Goal: Book appointment/travel/reservation

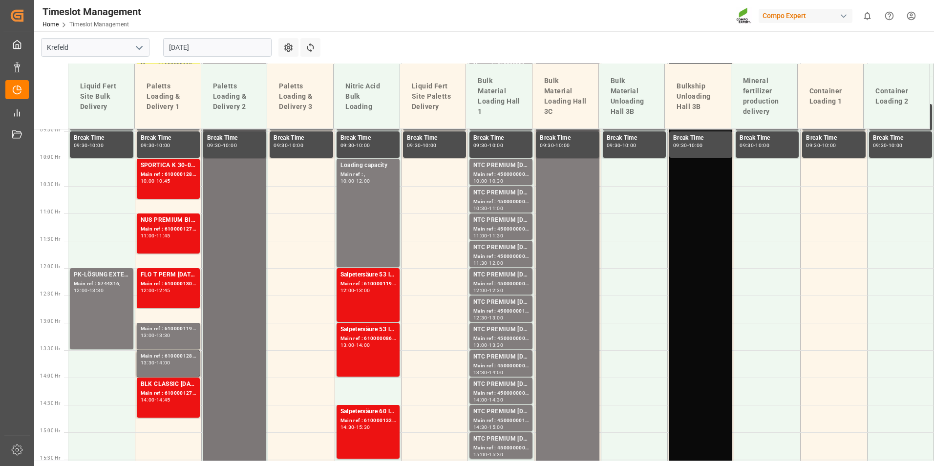
scroll to position [560, 0]
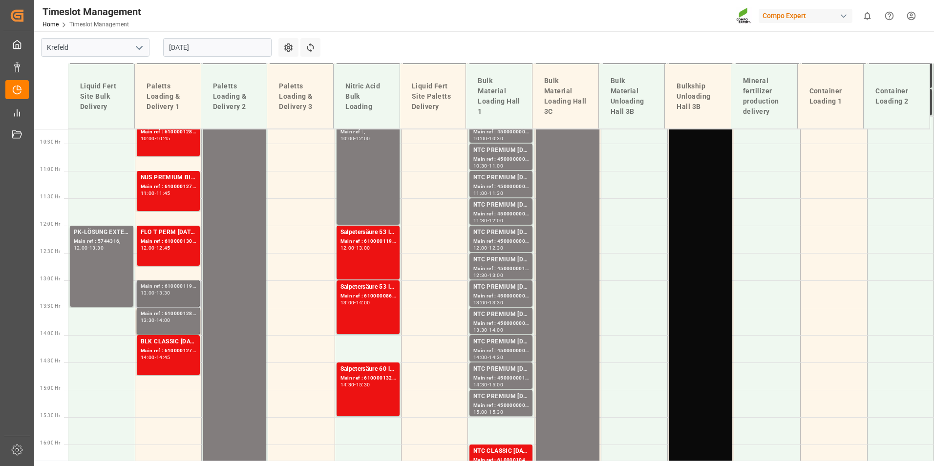
click at [172, 297] on div "Main ref : 6100001194, 13:00 - 13:30" at bounding box center [168, 293] width 55 height 22
click at [165, 319] on div "14:00" at bounding box center [163, 320] width 14 height 4
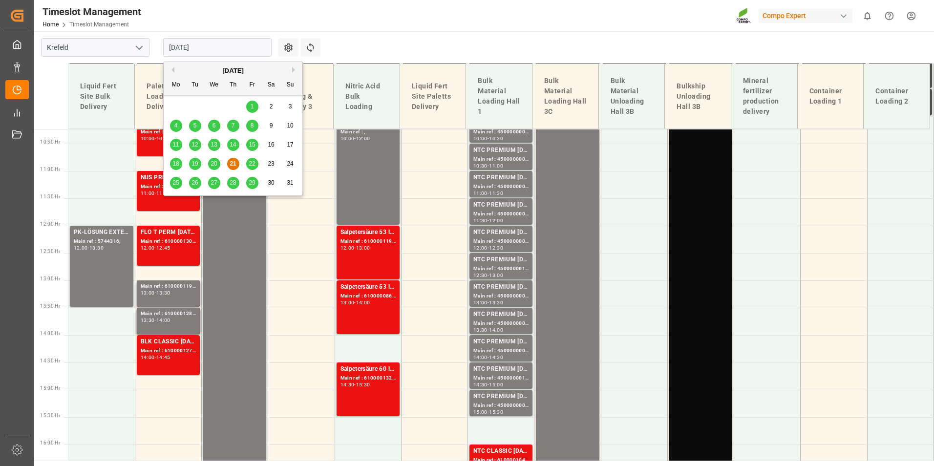
click at [235, 44] on input "[DATE]" at bounding box center [217, 47] width 108 height 19
click at [294, 68] on button "Next Month" at bounding box center [295, 70] width 6 height 6
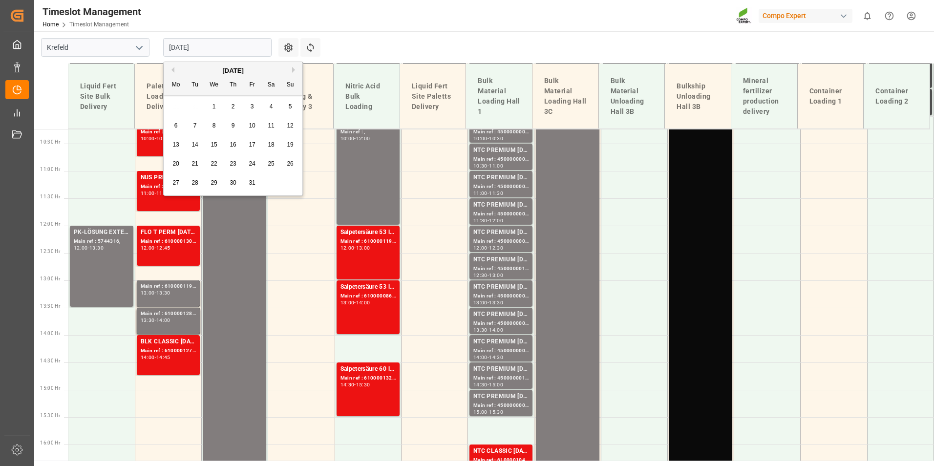
click at [291, 71] on div "[DATE]" at bounding box center [233, 71] width 139 height 10
click at [293, 69] on button "Next Month" at bounding box center [295, 70] width 6 height 6
click at [174, 68] on div "[DATE]" at bounding box center [233, 71] width 139 height 10
click at [171, 68] on button "Previous Month" at bounding box center [171, 70] width 6 height 6
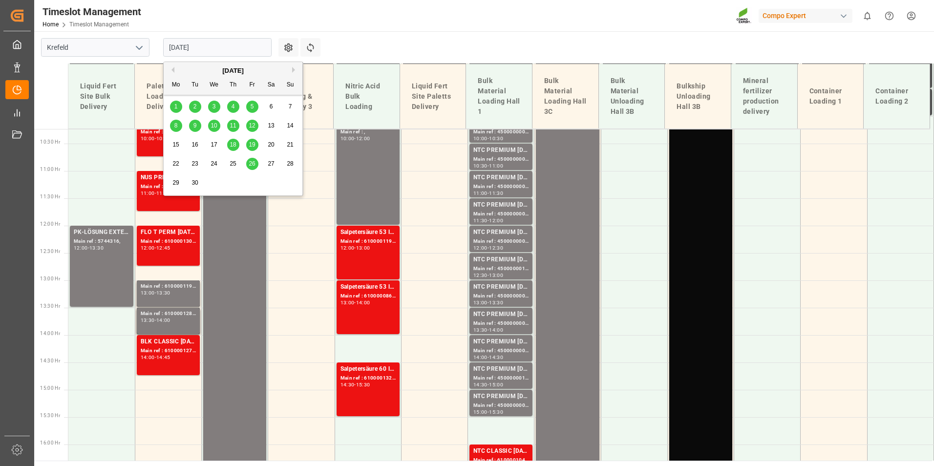
click at [180, 125] on div "8" at bounding box center [176, 126] width 12 height 12
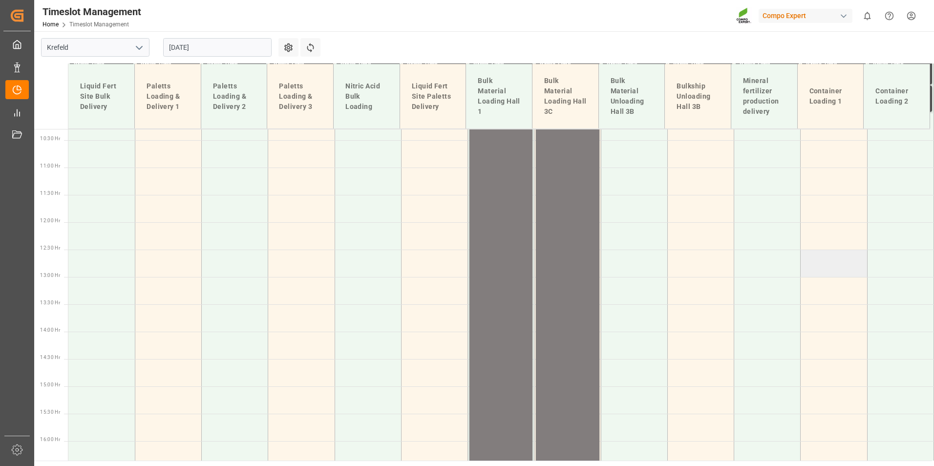
scroll to position [614, 0]
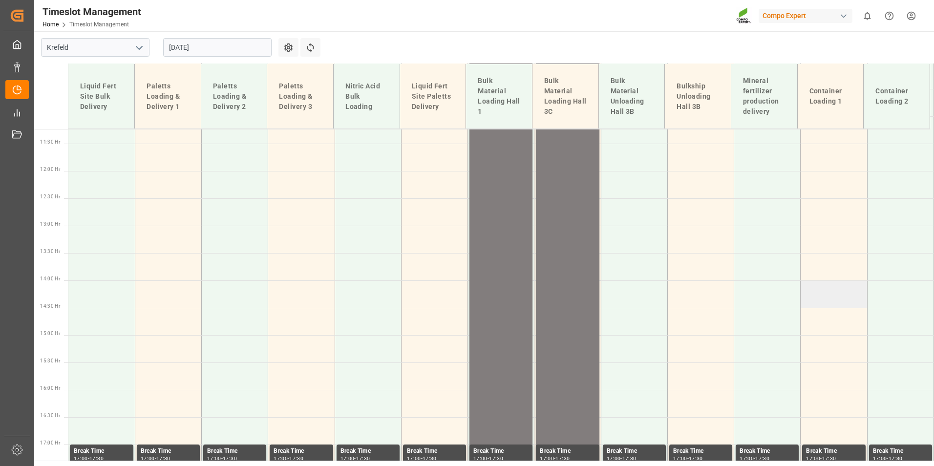
click at [834, 294] on td at bounding box center [833, 293] width 66 height 27
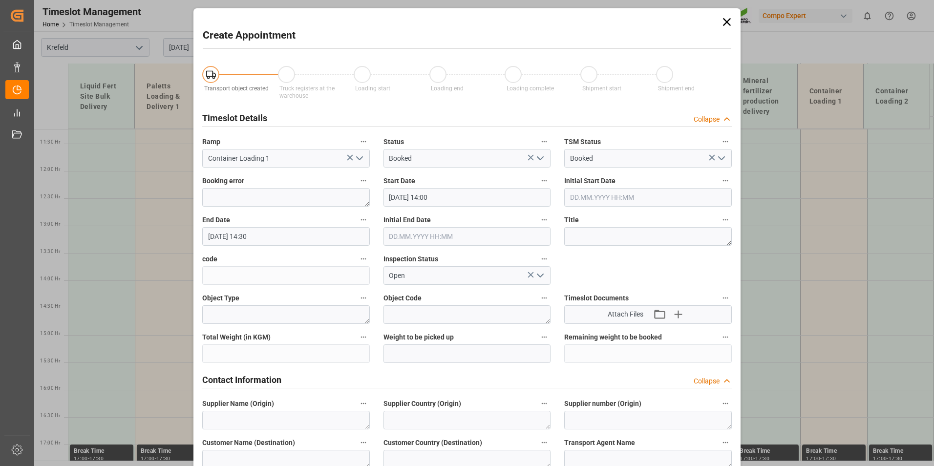
type input "[DATE] 14:00"
type input "[DATE] 14:30"
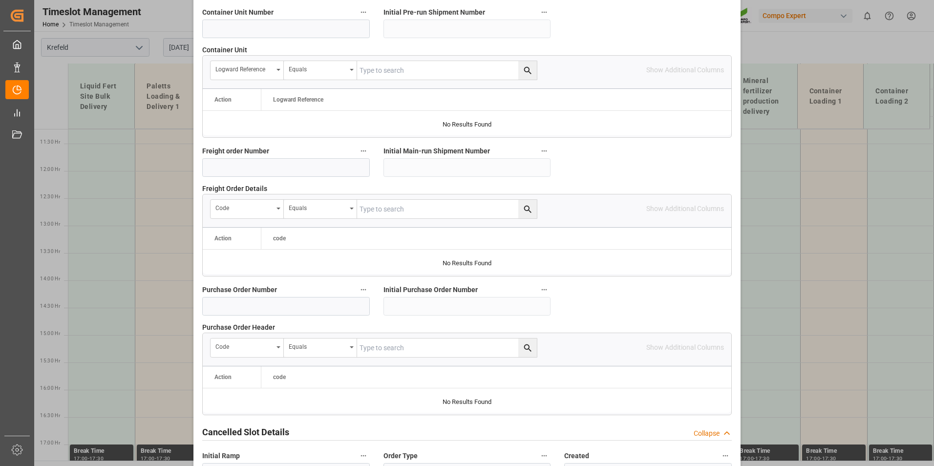
scroll to position [879, 0]
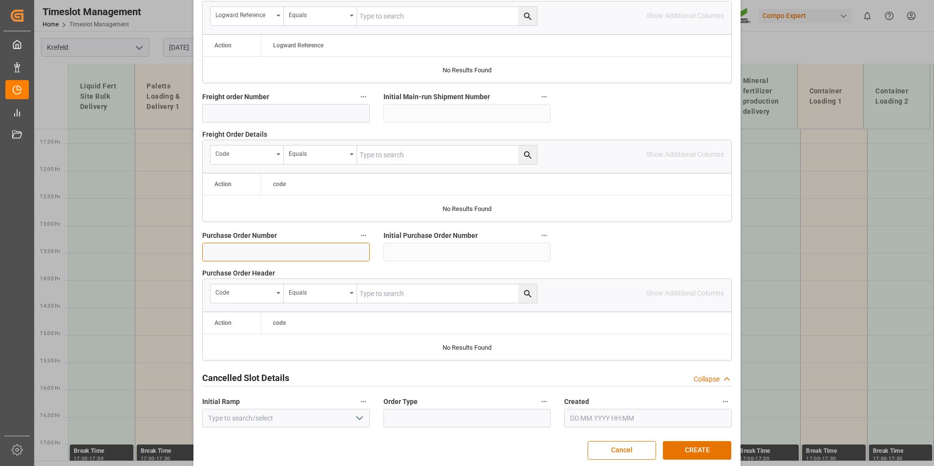
click at [253, 259] on input at bounding box center [285, 252] width 167 height 19
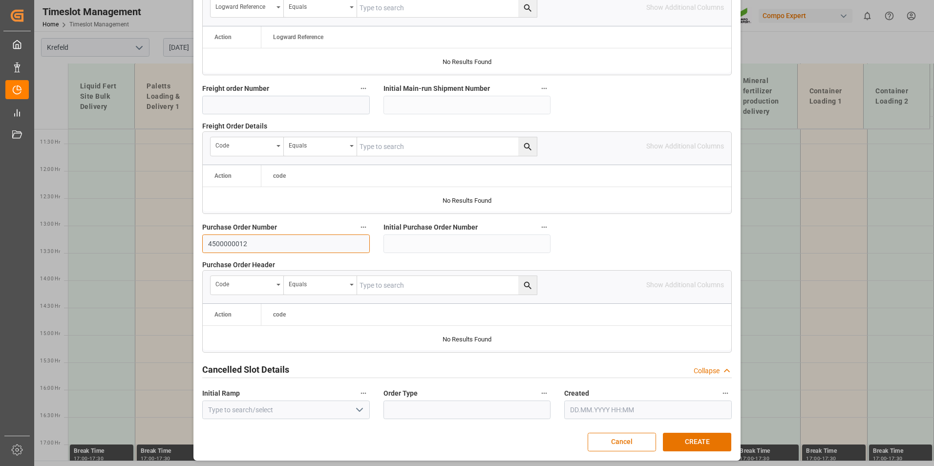
scroll to position [889, 0]
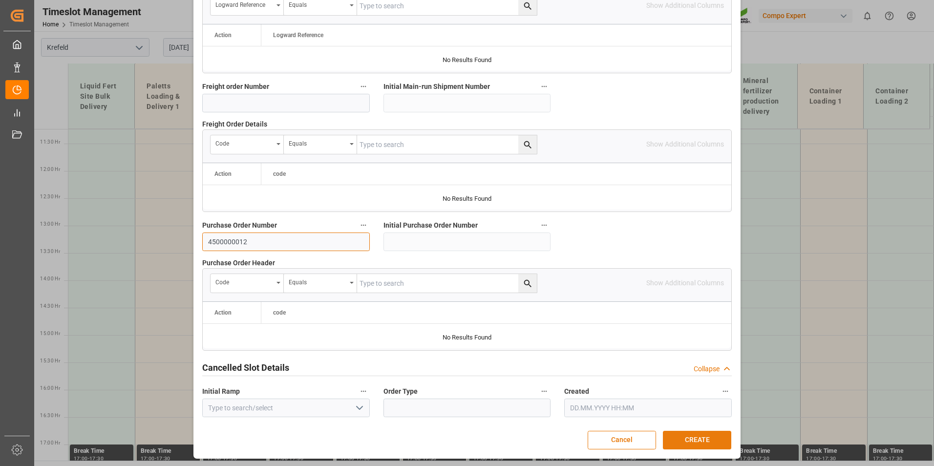
type input "4500000012"
click at [705, 435] on button "CREATE" at bounding box center [697, 440] width 68 height 19
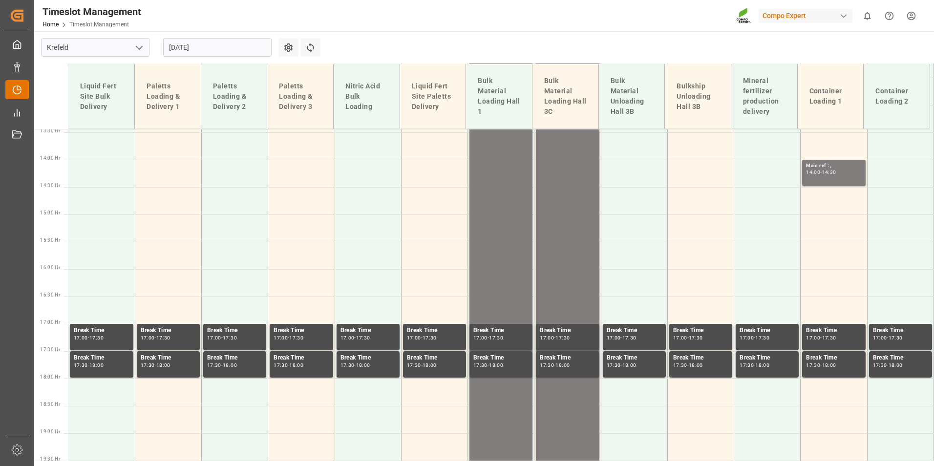
scroll to position [735, 0]
click at [840, 170] on div "14:00 - 14:30" at bounding box center [833, 171] width 55 height 5
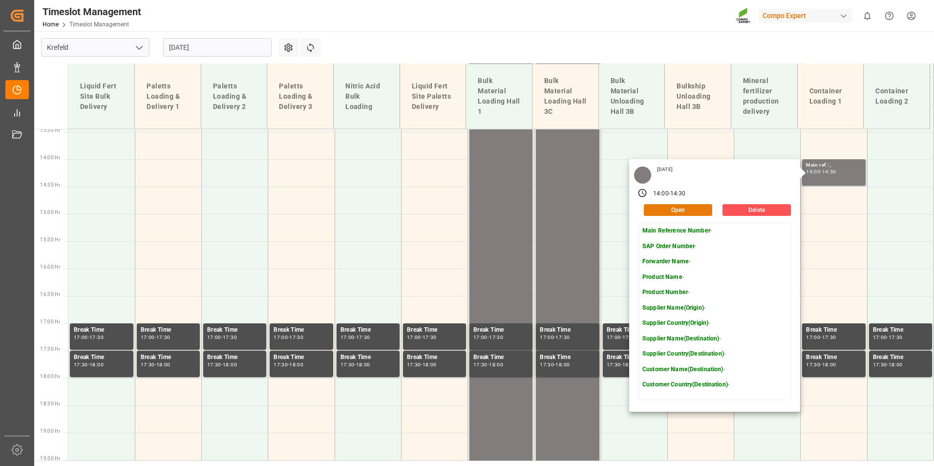
click at [686, 213] on button "Open" at bounding box center [678, 210] width 68 height 12
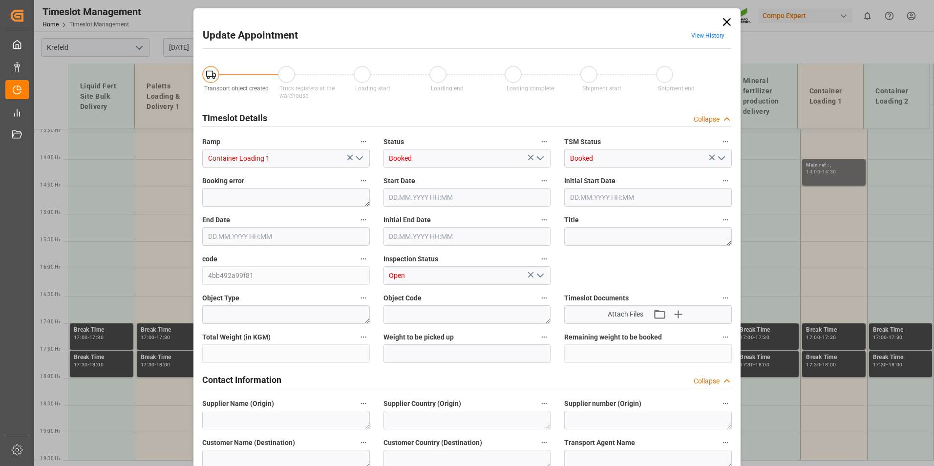
type input "[DATE] 14:00"
type input "[DATE] 14:30"
type input "[DATE] 07:53"
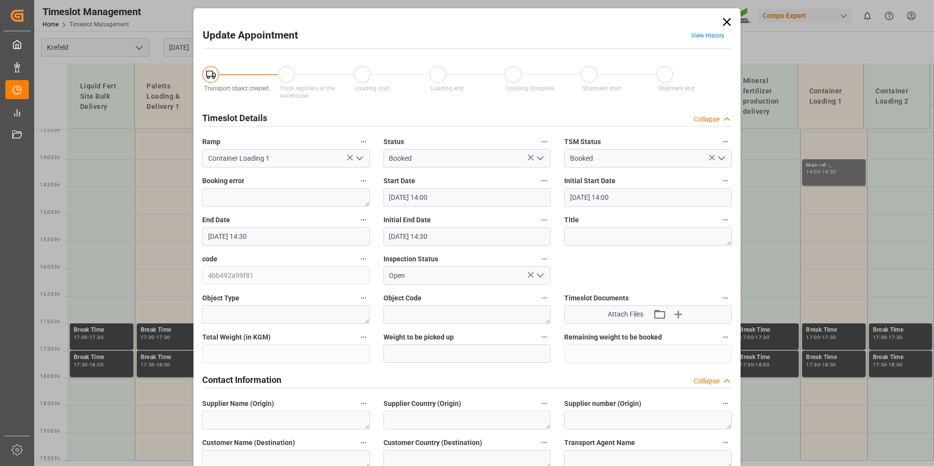
click at [318, 237] on input "[DATE] 14:30" at bounding box center [285, 236] width 167 height 19
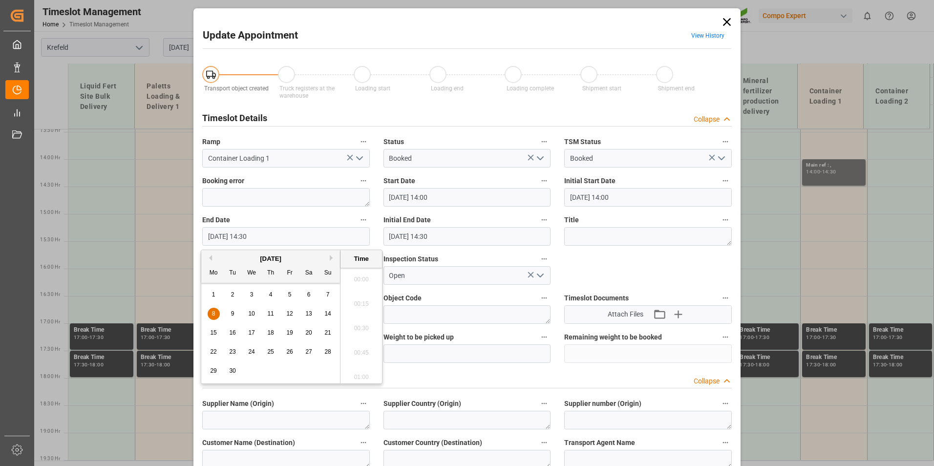
scroll to position [1371, 0]
click at [212, 316] on span "8" at bounding box center [213, 313] width 3 height 7
click at [369, 371] on li "15:00" at bounding box center [361, 374] width 42 height 24
type input "[DATE] 15:00"
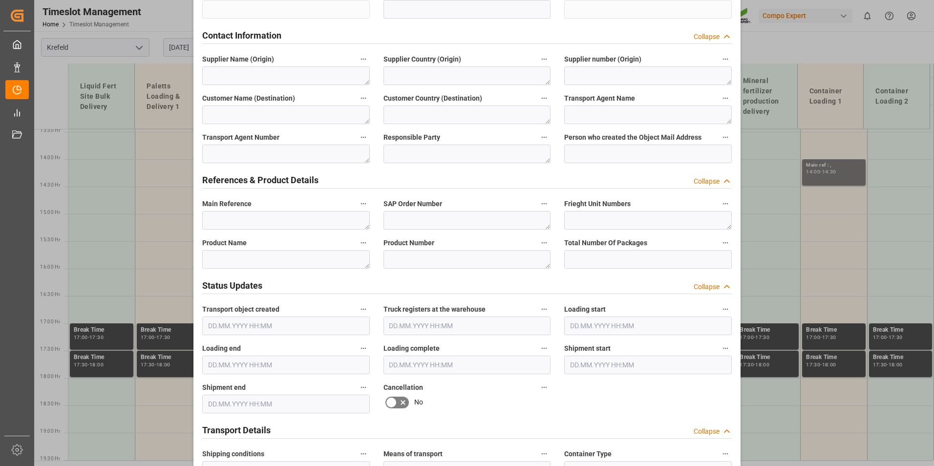
scroll to position [342, 0]
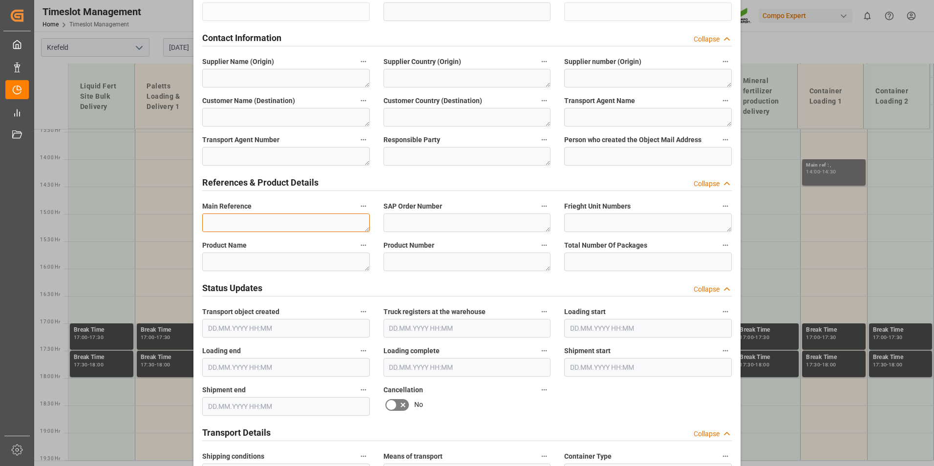
click at [248, 224] on textarea at bounding box center [285, 222] width 167 height 19
click at [236, 222] on textarea at bounding box center [285, 222] width 167 height 19
paste textarea "4500000012"
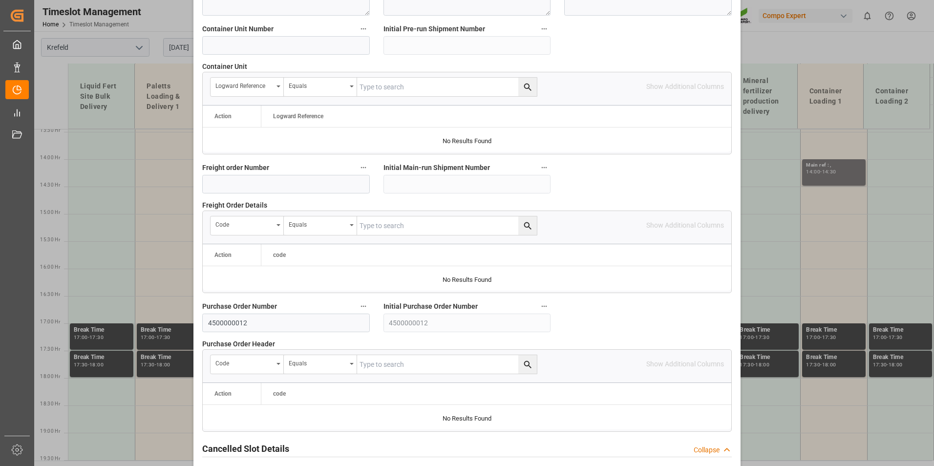
scroll to position [889, 0]
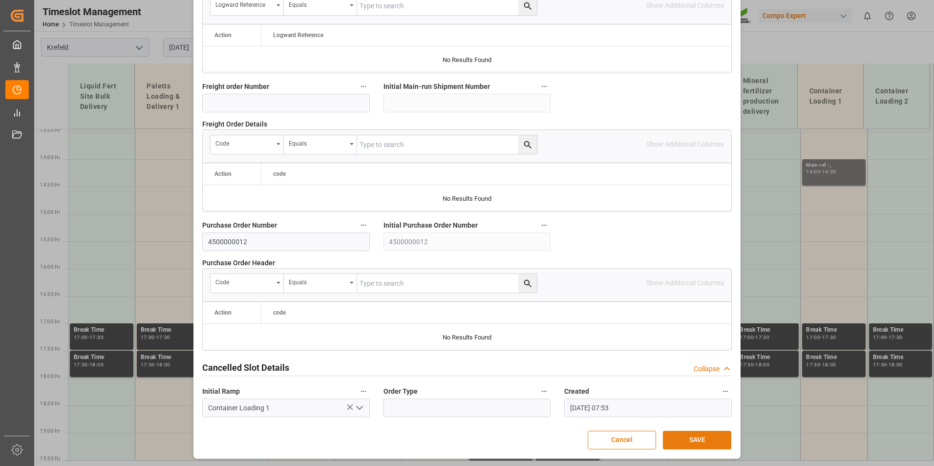
type textarea "4500000012"
click at [674, 439] on button "SAVE" at bounding box center [697, 440] width 68 height 19
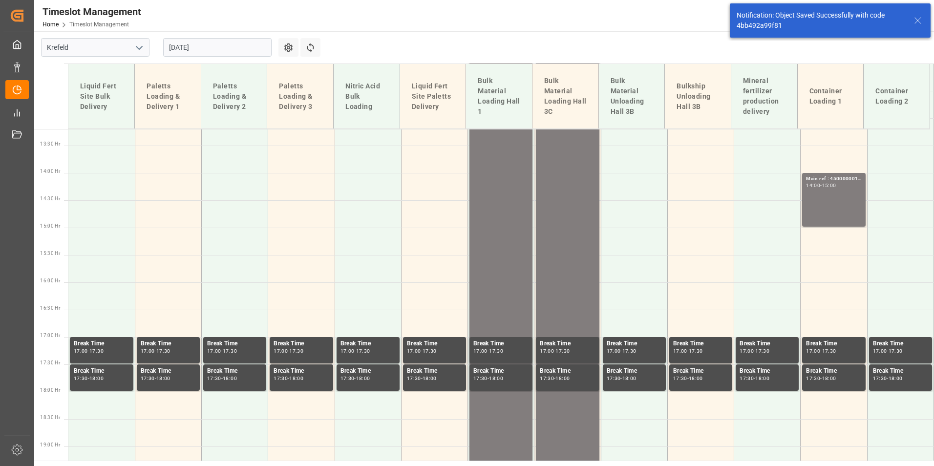
scroll to position [735, 0]
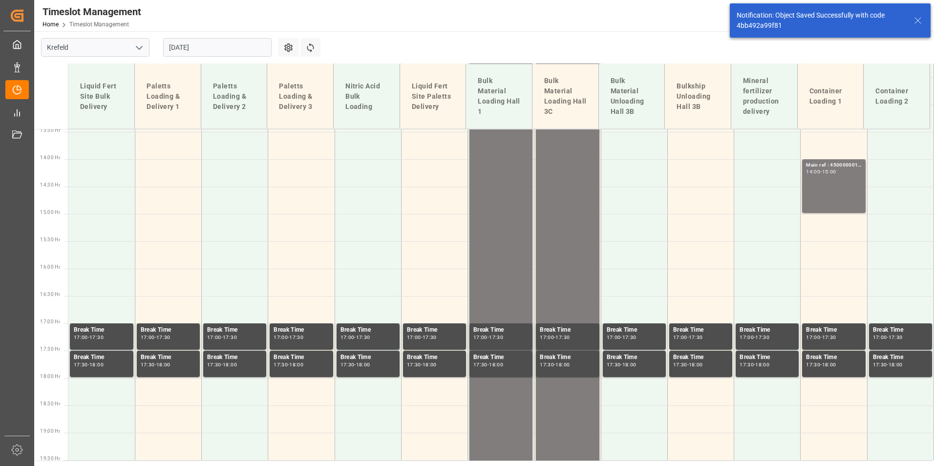
click at [214, 44] on input "[DATE]" at bounding box center [217, 47] width 108 height 19
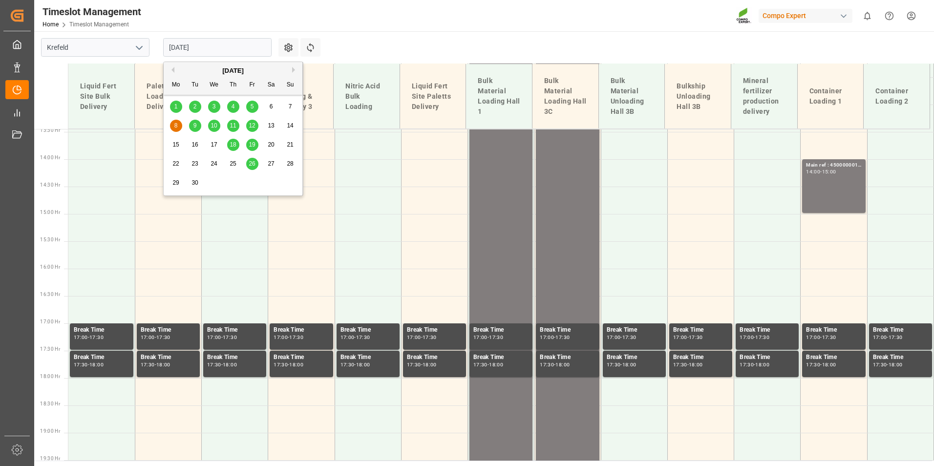
click at [175, 70] on div "[DATE]" at bounding box center [233, 71] width 139 height 10
click at [172, 68] on button "Previous Month" at bounding box center [171, 70] width 6 height 6
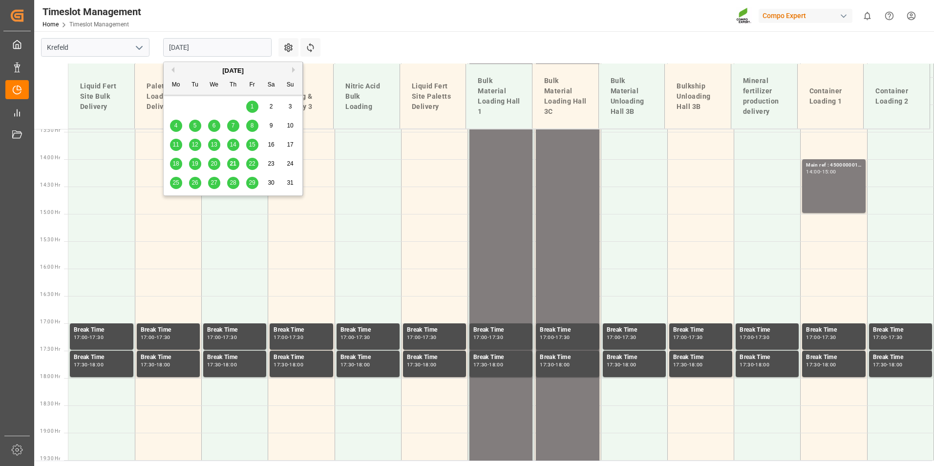
click at [179, 181] on div "25" at bounding box center [176, 183] width 12 height 12
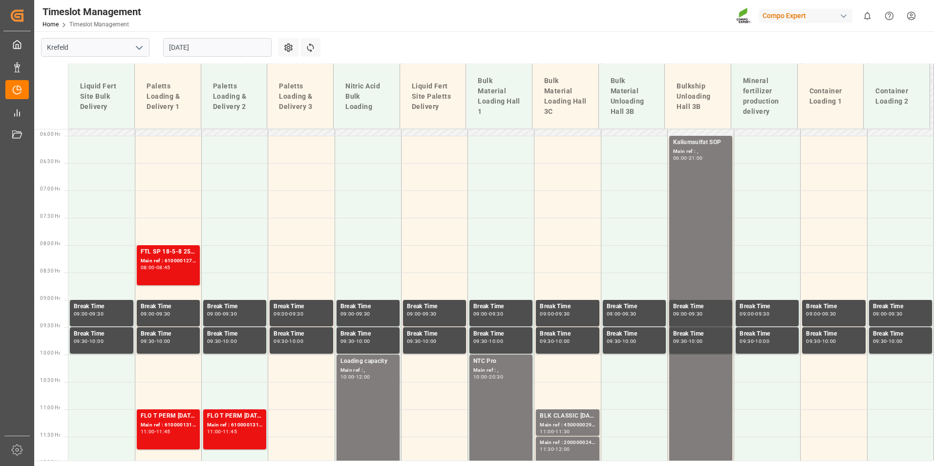
scroll to position [272, 0]
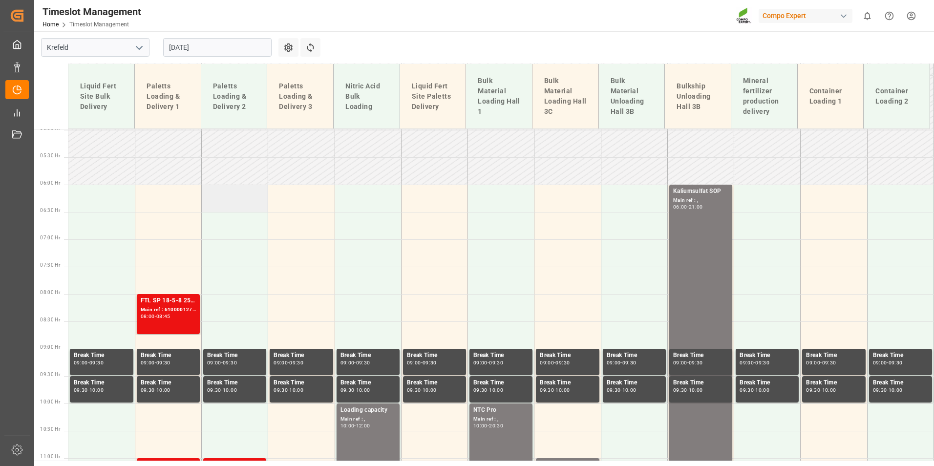
click at [217, 198] on td at bounding box center [235, 198] width 66 height 27
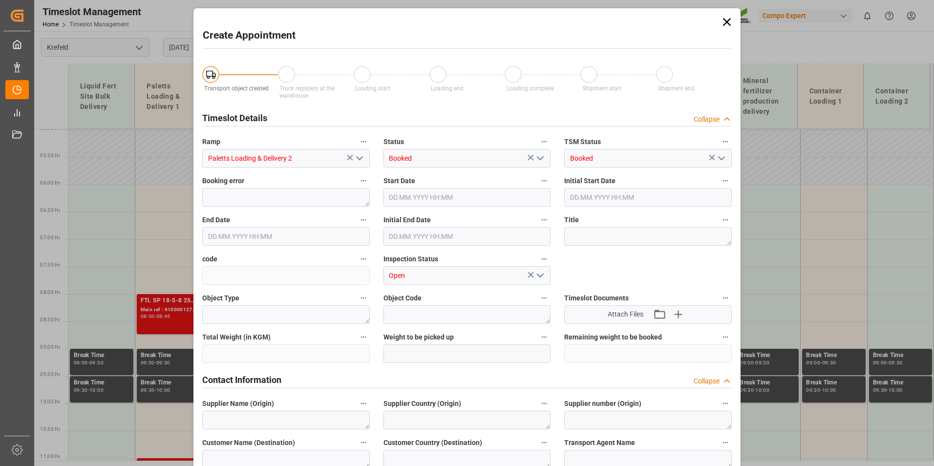
type input "[DATE] 06:00"
click at [270, 236] on input "[DATE] 06:30" at bounding box center [285, 236] width 167 height 19
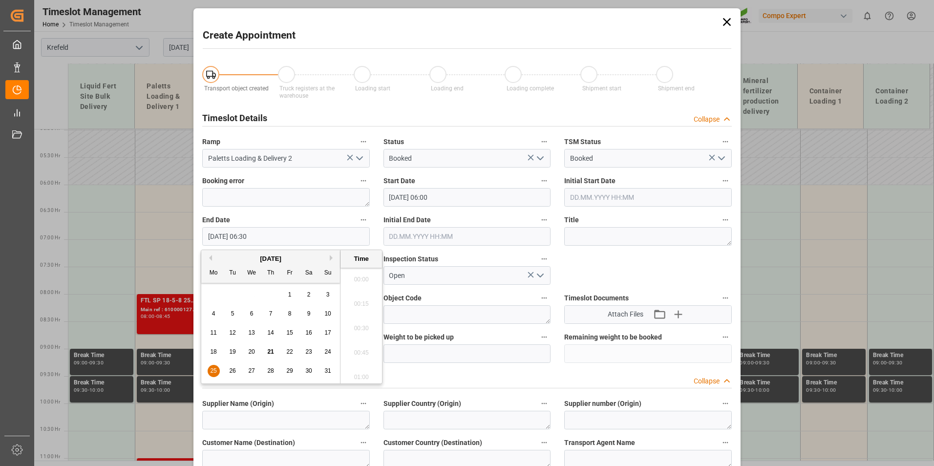
scroll to position [589, 0]
click at [208, 369] on div "25" at bounding box center [214, 371] width 12 height 12
click at [363, 325] on li "11:00" at bounding box center [361, 325] width 42 height 24
type input "[DATE] 11:00"
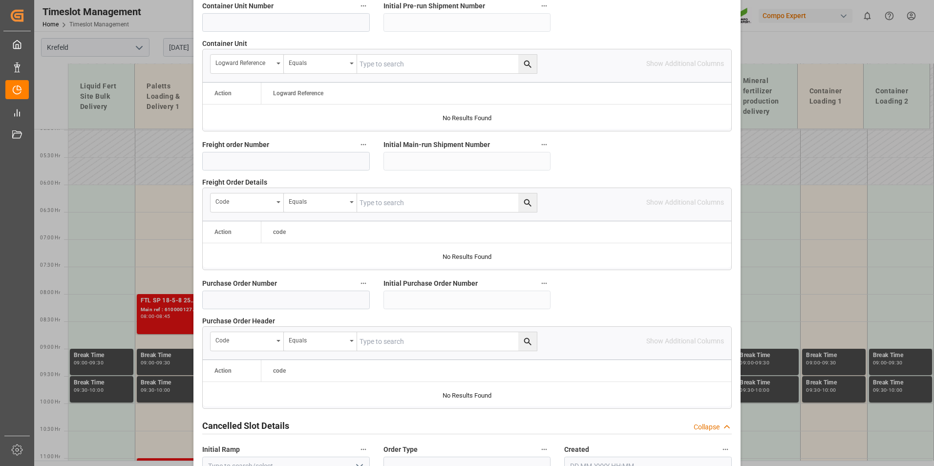
scroll to position [889, 0]
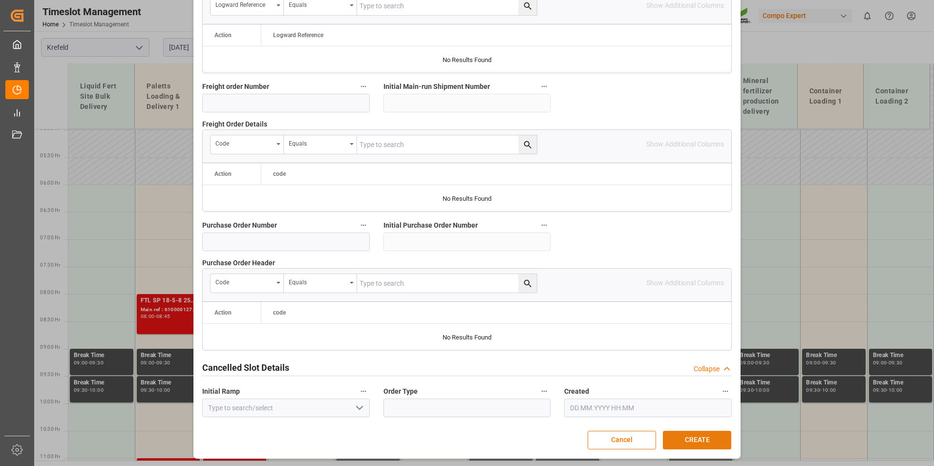
click at [703, 445] on button "CREATE" at bounding box center [697, 440] width 68 height 19
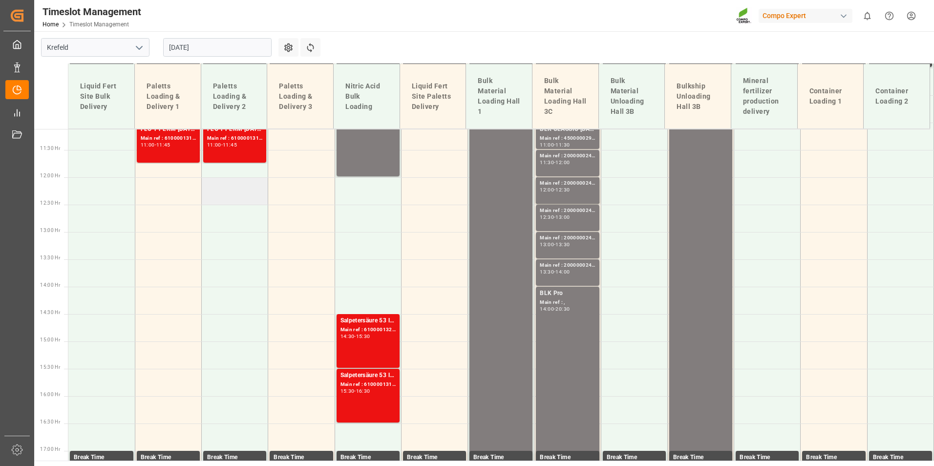
scroll to position [591, 0]
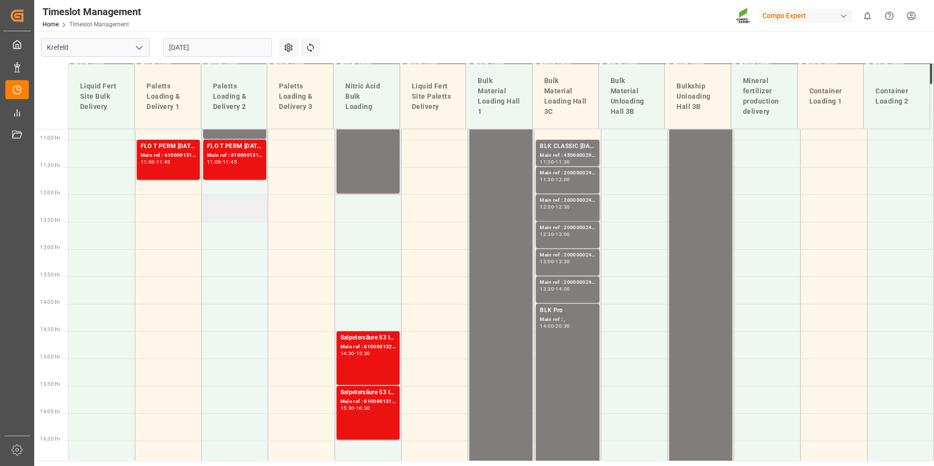
click at [225, 211] on td at bounding box center [235, 207] width 66 height 27
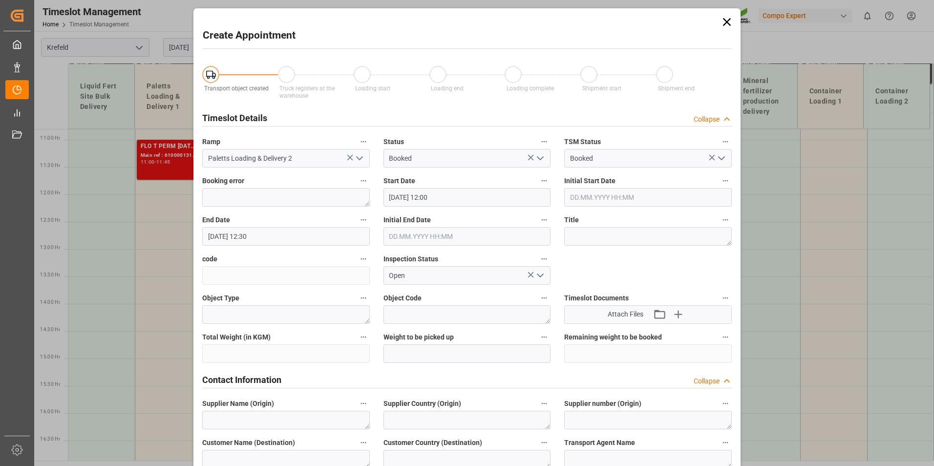
type input "[DATE] 12:00"
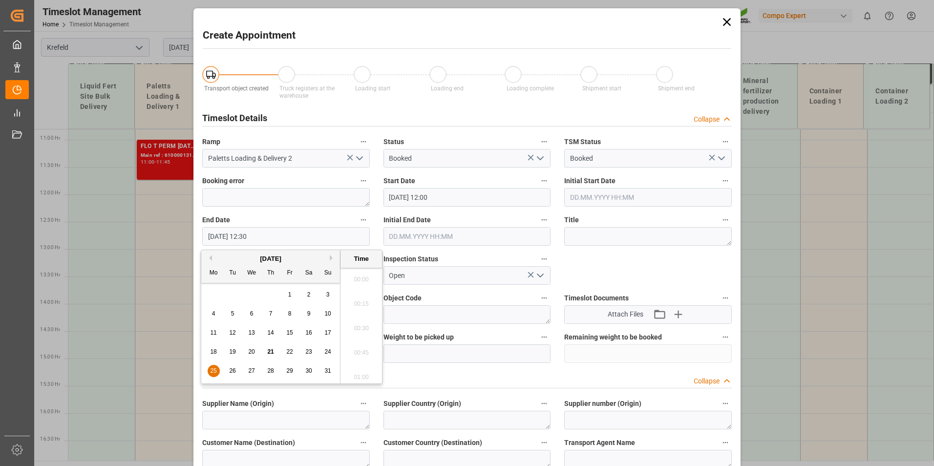
click at [300, 235] on input "[DATE] 12:30" at bounding box center [285, 236] width 167 height 19
click at [214, 374] on div "25" at bounding box center [214, 371] width 12 height 12
click at [358, 323] on li "21:00" at bounding box center [361, 325] width 42 height 24
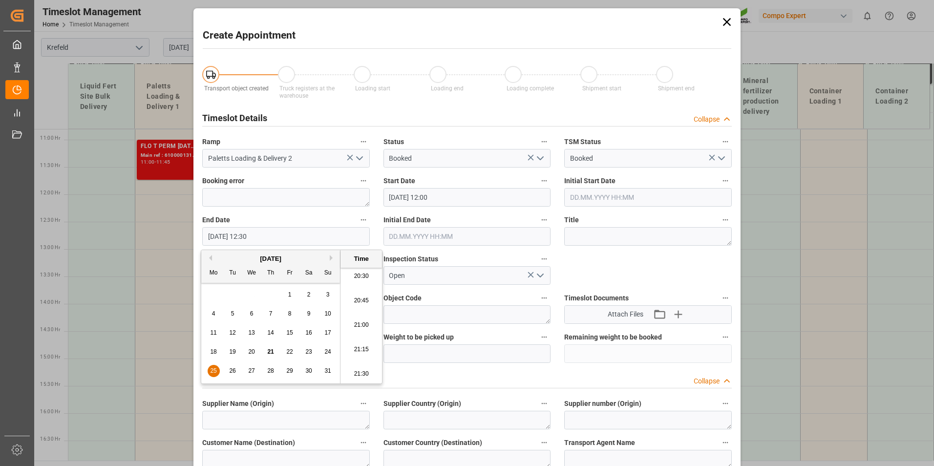
type input "[DATE] 21:00"
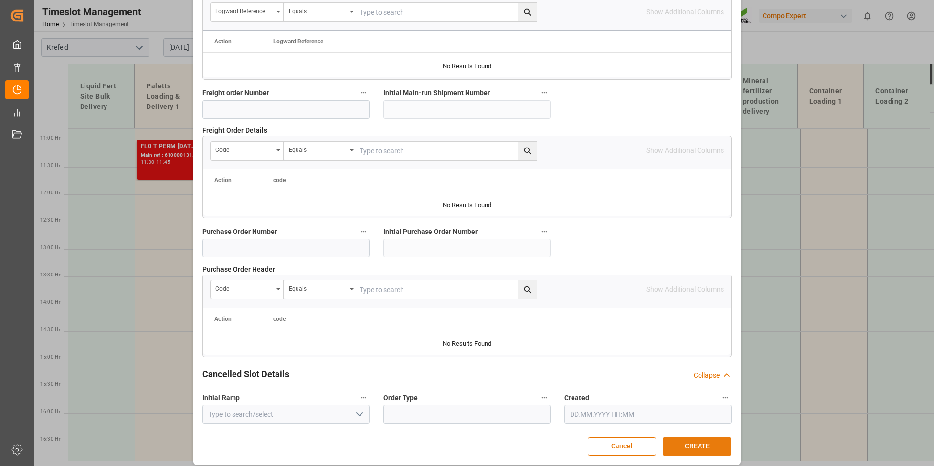
scroll to position [889, 0]
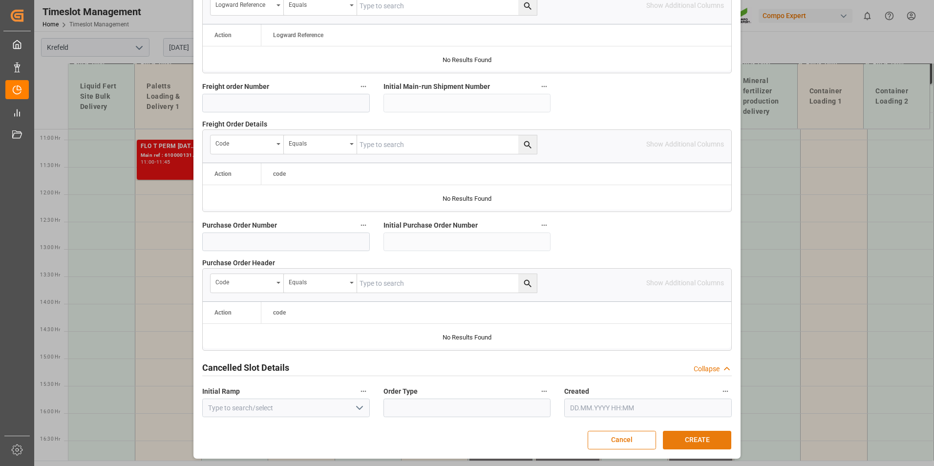
click at [694, 443] on button "CREATE" at bounding box center [697, 440] width 68 height 19
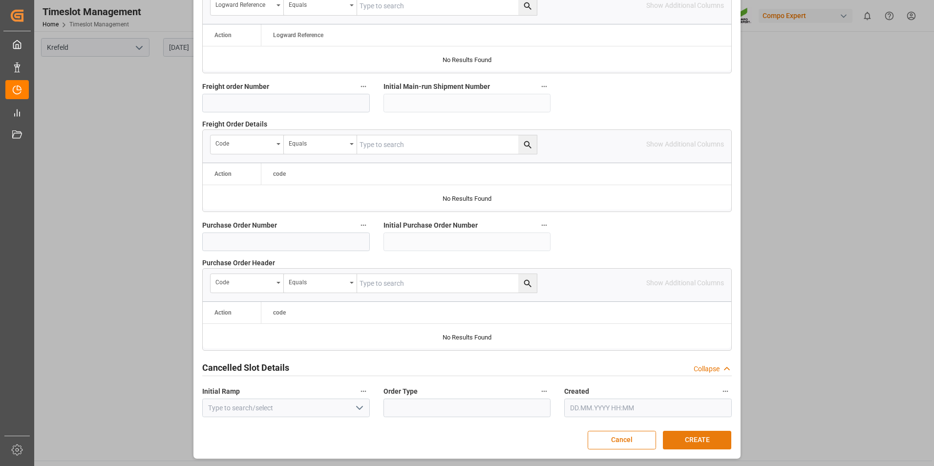
click at [684, 442] on button "CREATE" at bounding box center [697, 440] width 68 height 19
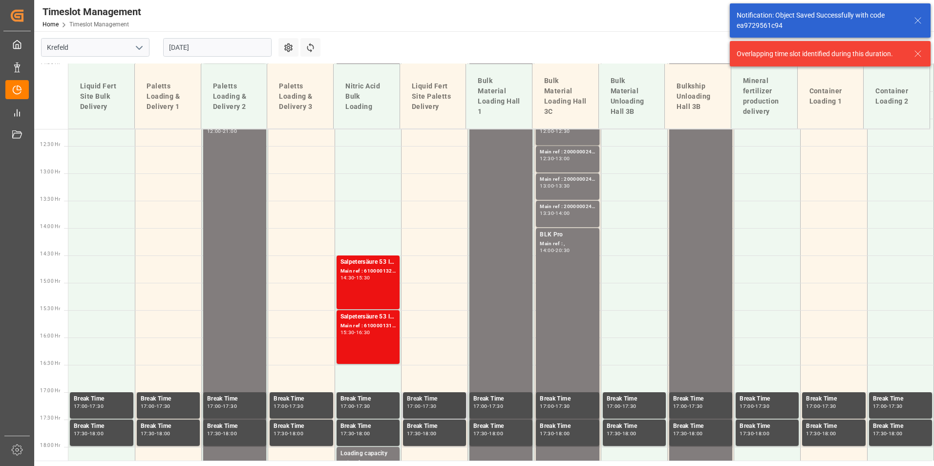
scroll to position [675, 0]
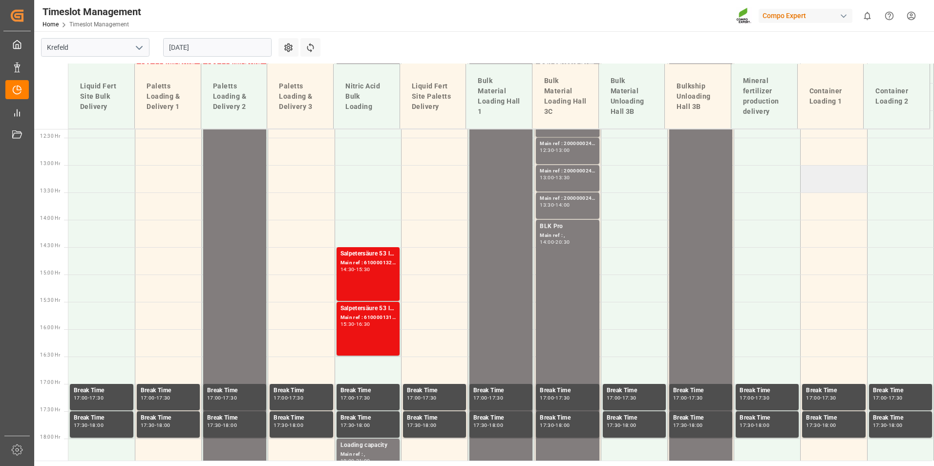
click at [819, 183] on td at bounding box center [833, 178] width 66 height 27
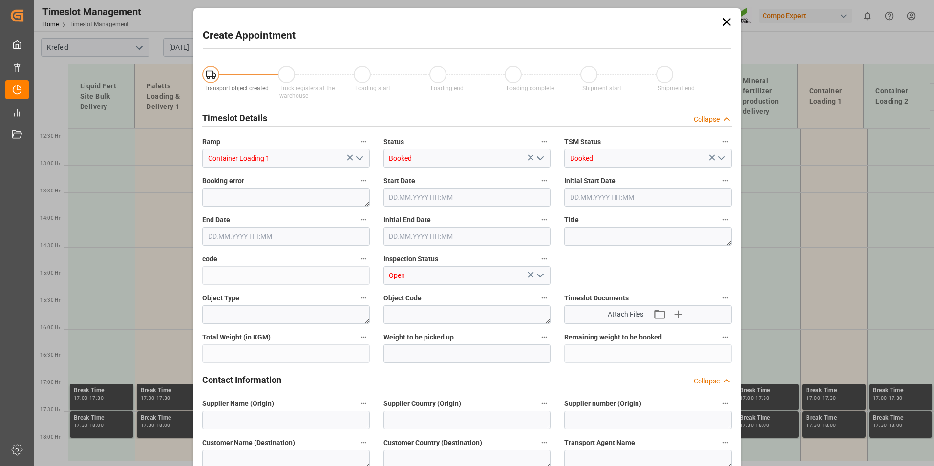
type input "[DATE] 13:00"
type input "[DATE] 13:30"
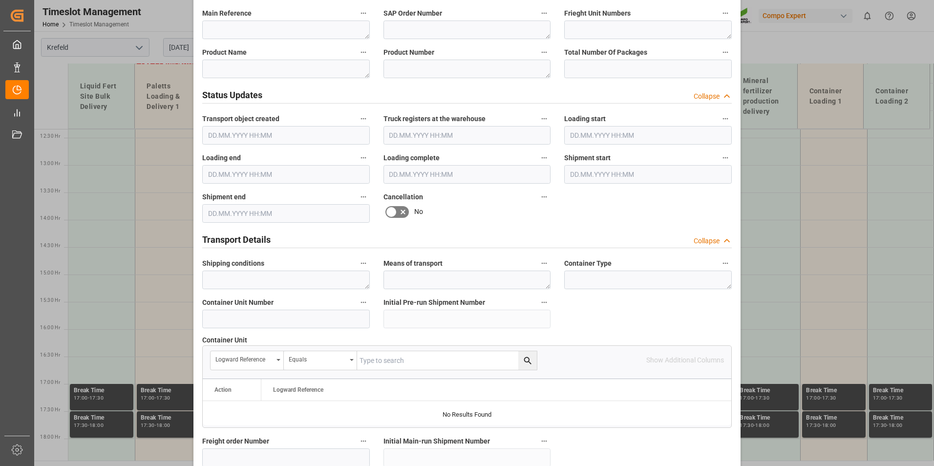
scroll to position [537, 0]
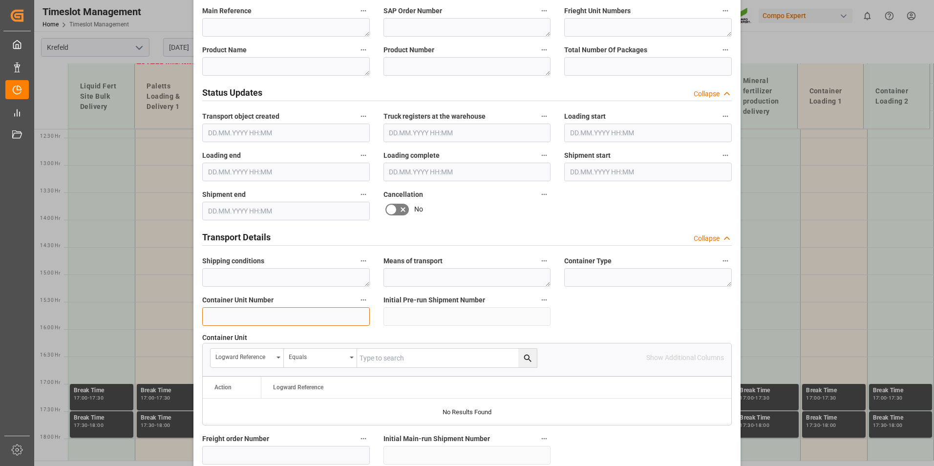
click at [249, 317] on input at bounding box center [285, 316] width 167 height 19
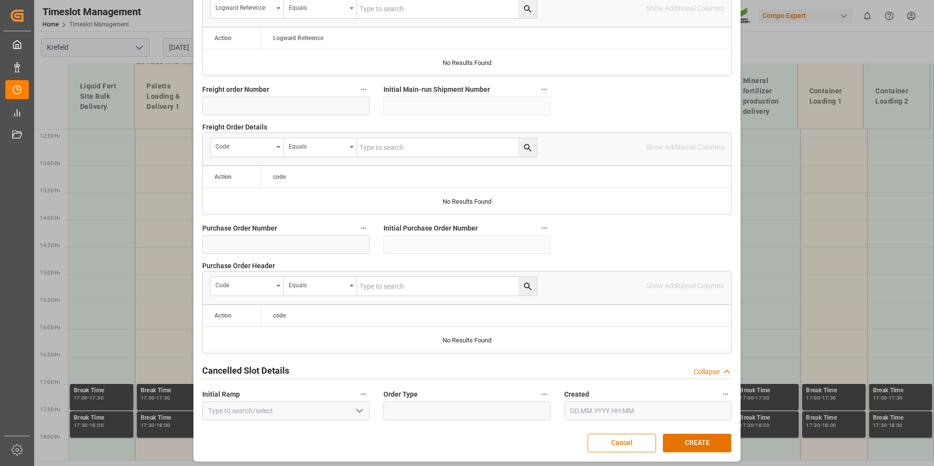
scroll to position [889, 0]
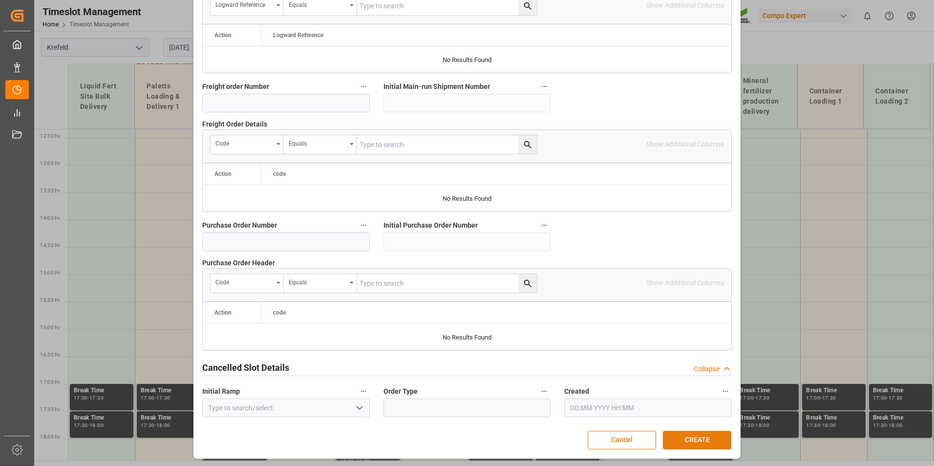
type input "4500000624"
click at [689, 435] on button "CREATE" at bounding box center [697, 440] width 68 height 19
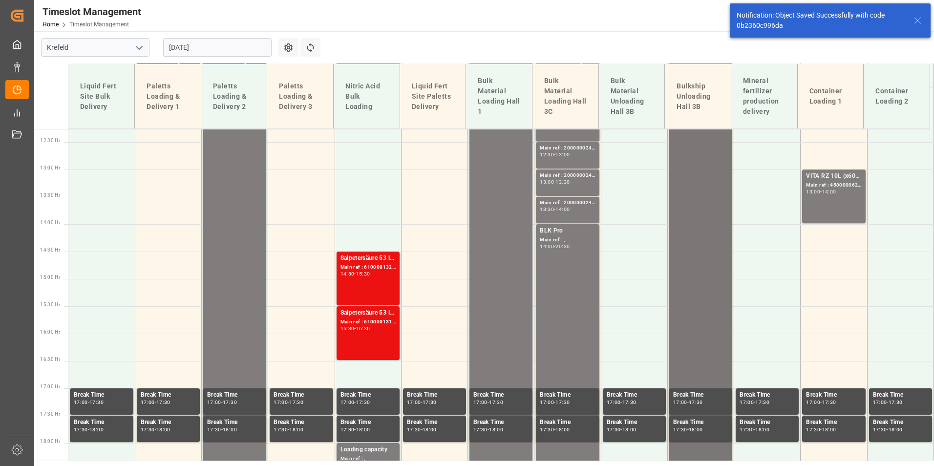
scroll to position [681, 0]
